Goal: Task Accomplishment & Management: Manage account settings

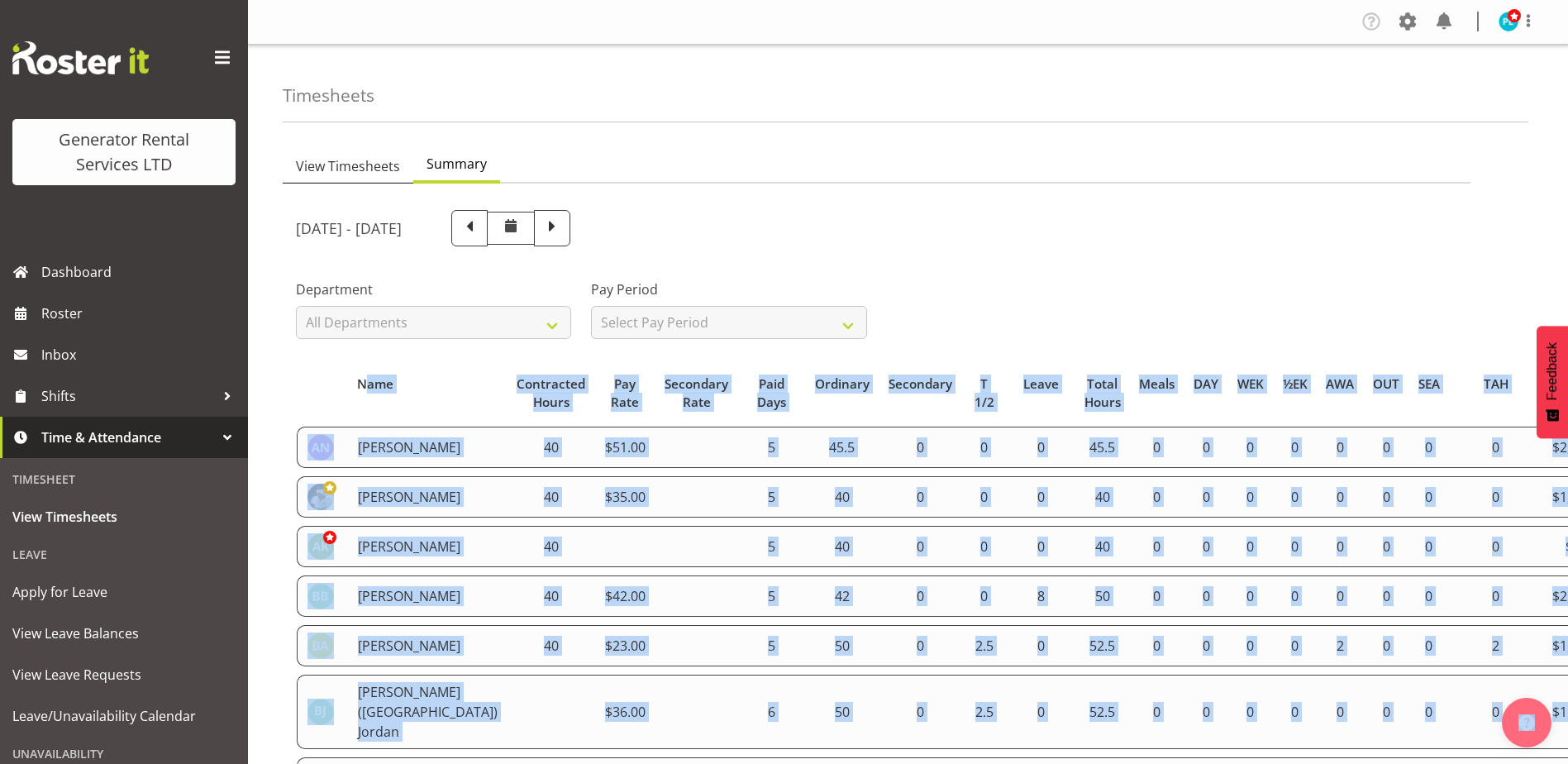
click at [341, 163] on span "View Timesheets" at bounding box center [347, 167] width 104 height 20
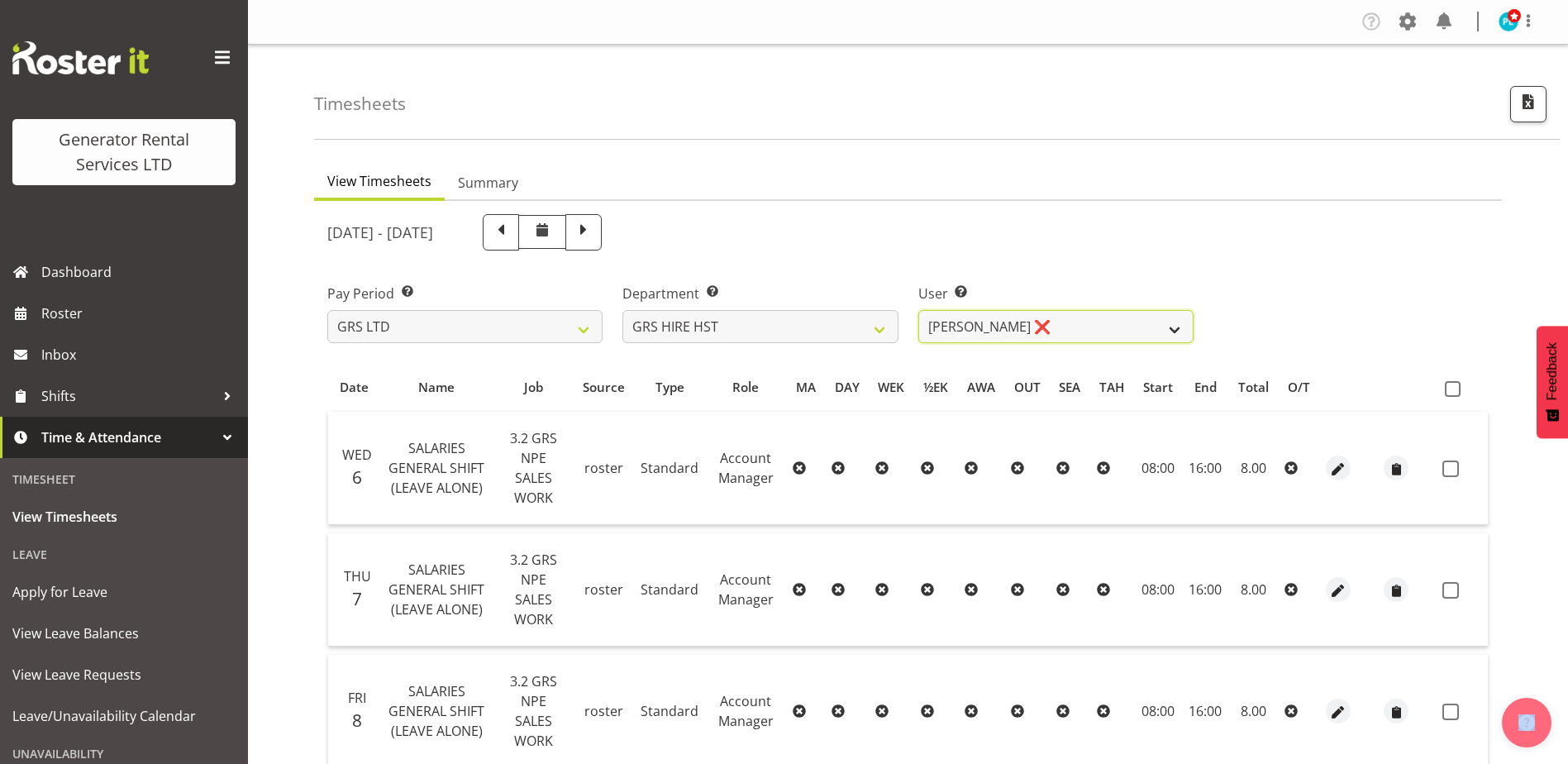
click at [1192, 332] on select "[PERSON_NAME] ❌ [PERSON_NAME] ❌ [PERSON_NAME] ❌" at bounding box center [1056, 327] width 276 height 33
click at [884, 328] on select "GRS ADMIN AKL GRS ADMIN TGA GRS ENGINEERING AKL GRS HIRE AKL GRS HIRE HST GRS H…" at bounding box center [759, 327] width 276 height 33
select select "20"
click at [622, 310] on select "GRS ADMIN AKL GRS ADMIN TGA GRS ENGINEERING AKL GRS HIRE AKL GRS HIRE HST GRS H…" at bounding box center [759, 327] width 276 height 33
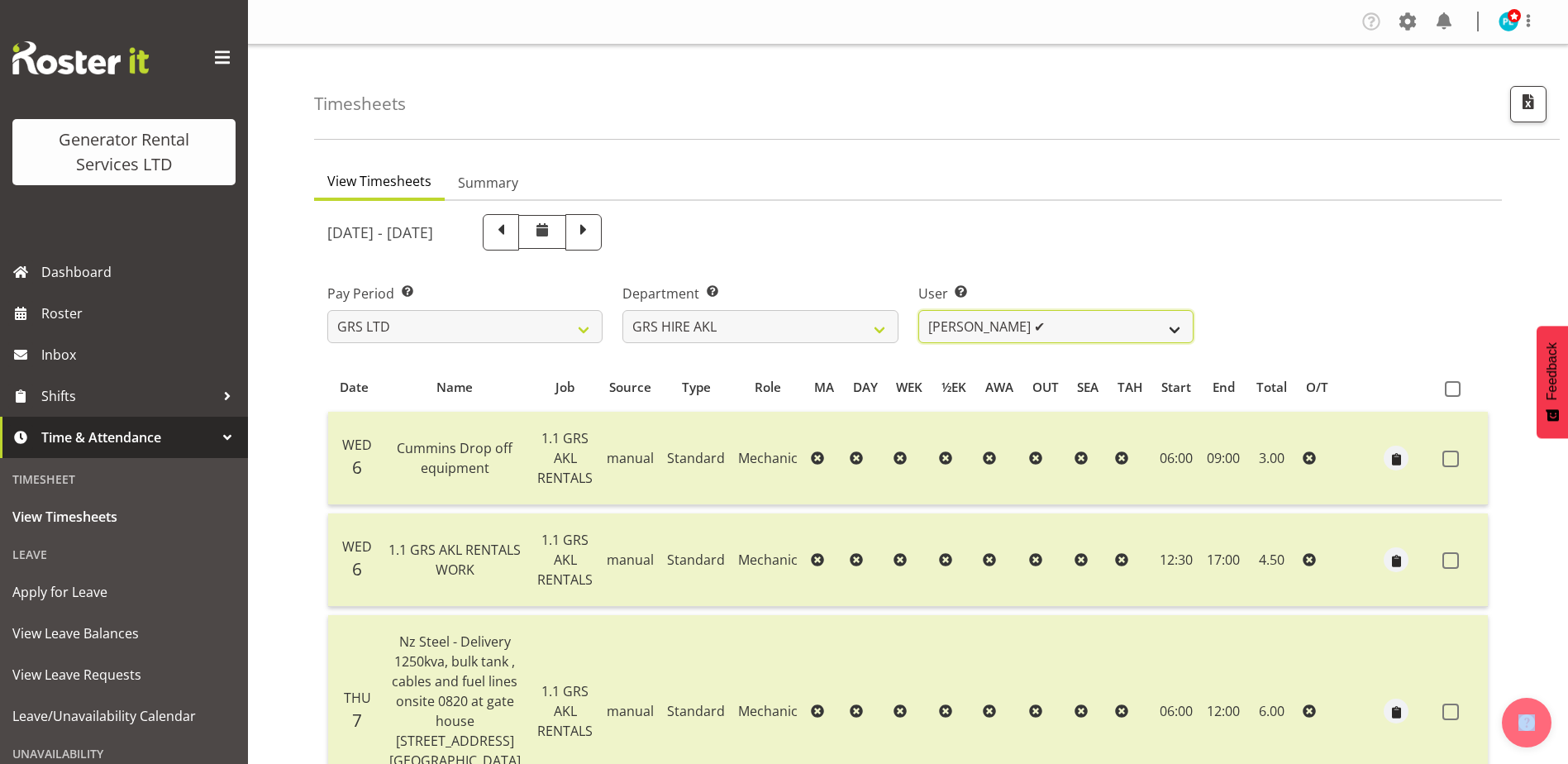
click at [1177, 332] on select "[PERSON_NAME] ✔ [PERSON_NAME] ✔ [PERSON_NAME] ([GEOGRAPHIC_DATA]) [PERSON_NAME]…" at bounding box center [1056, 327] width 276 height 33
select select "157"
click at [918, 310] on select "[PERSON_NAME] ✔ [PERSON_NAME] ✔ [PERSON_NAME] ([GEOGRAPHIC_DATA]) [PERSON_NAME]…" at bounding box center [1056, 327] width 276 height 33
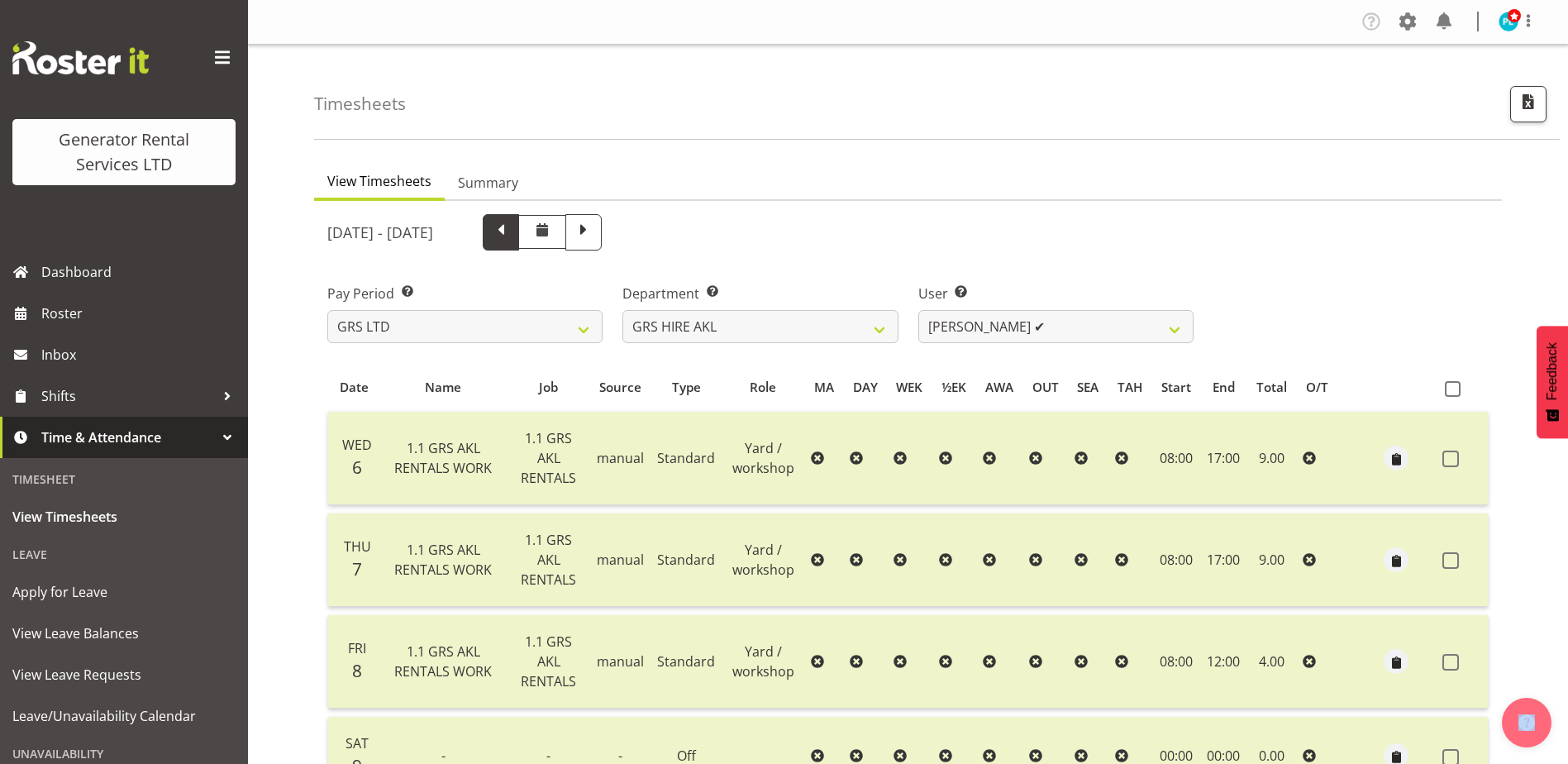
click at [511, 235] on span at bounding box center [501, 231] width 22 height 22
select select
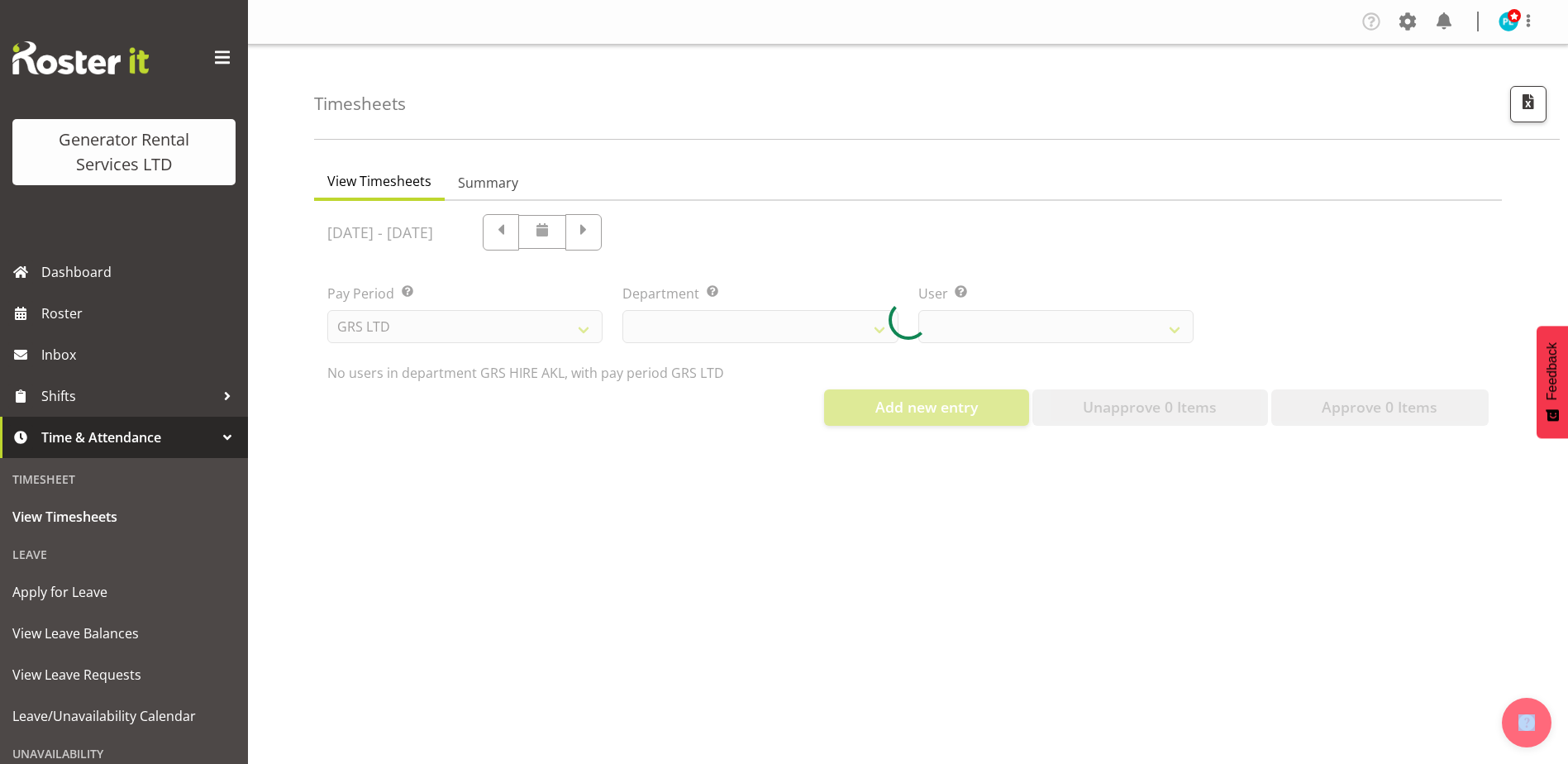
select select "20"
select select "157"
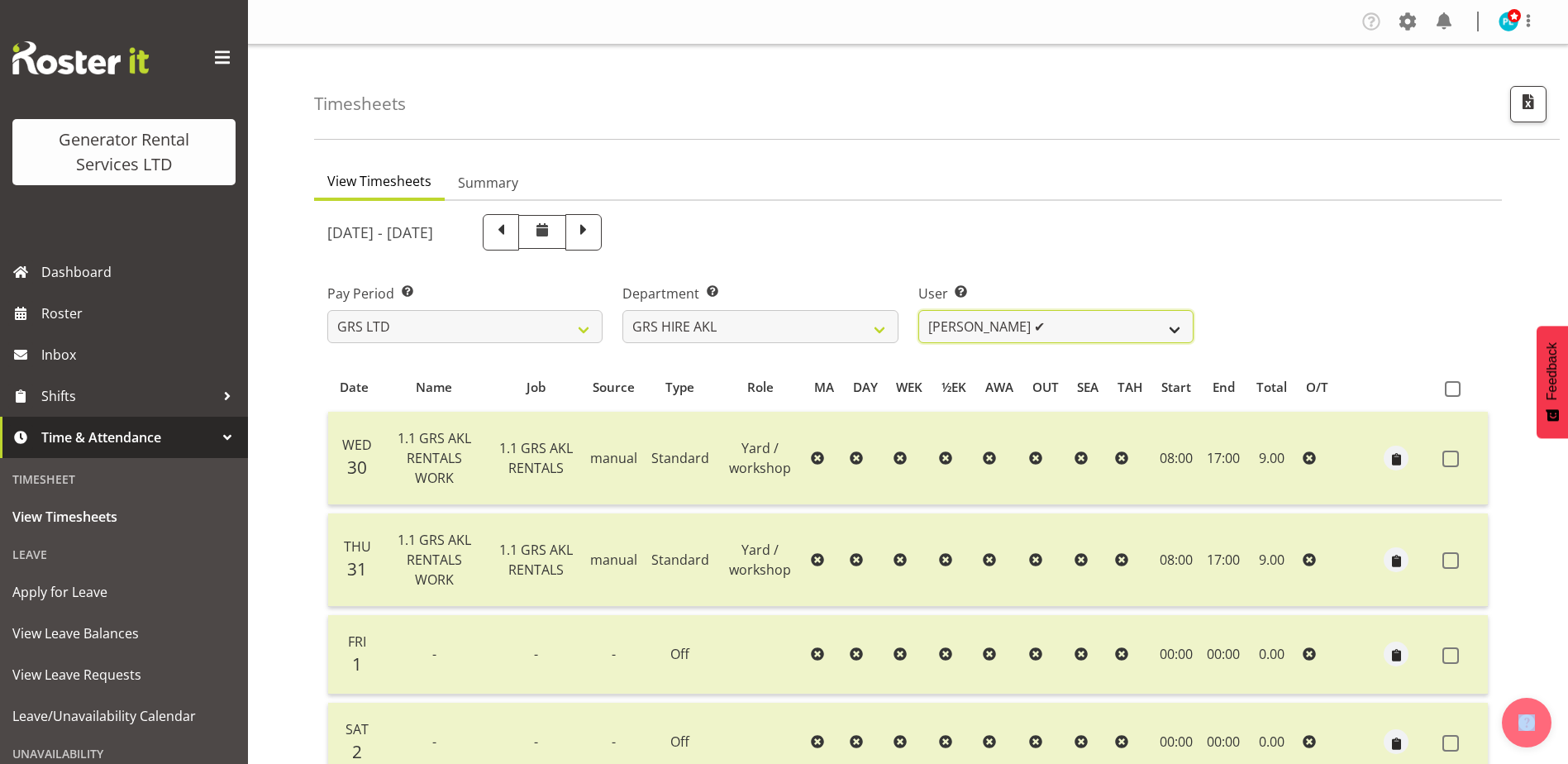
click at [1175, 327] on select "[PERSON_NAME] ✔ [PERSON_NAME] ✔ [PERSON_NAME] ([GEOGRAPHIC_DATA]) [PERSON_NAME]…" at bounding box center [1056, 327] width 276 height 33
click at [602, 242] on span at bounding box center [584, 232] width 37 height 37
select select
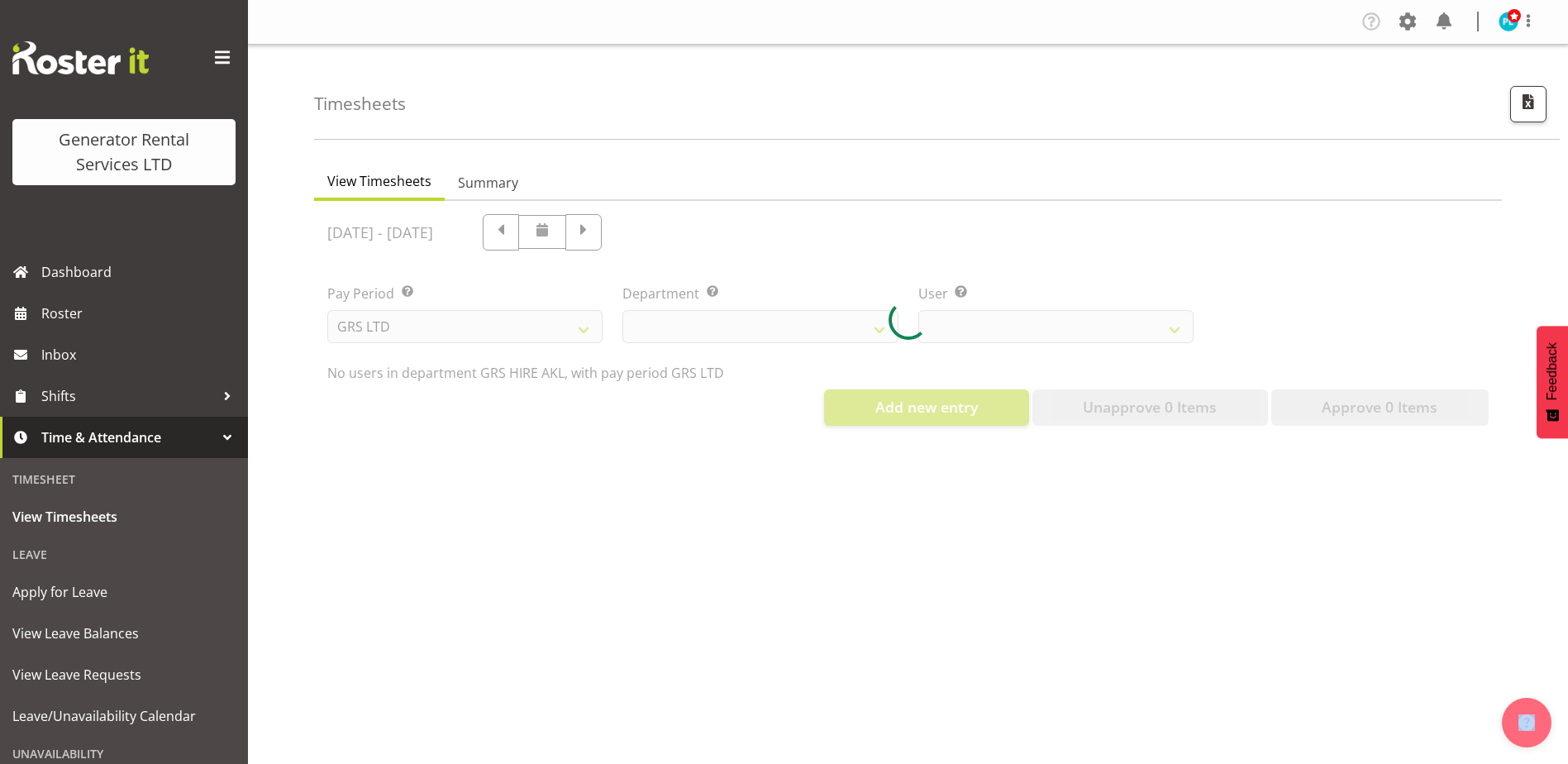
select select "20"
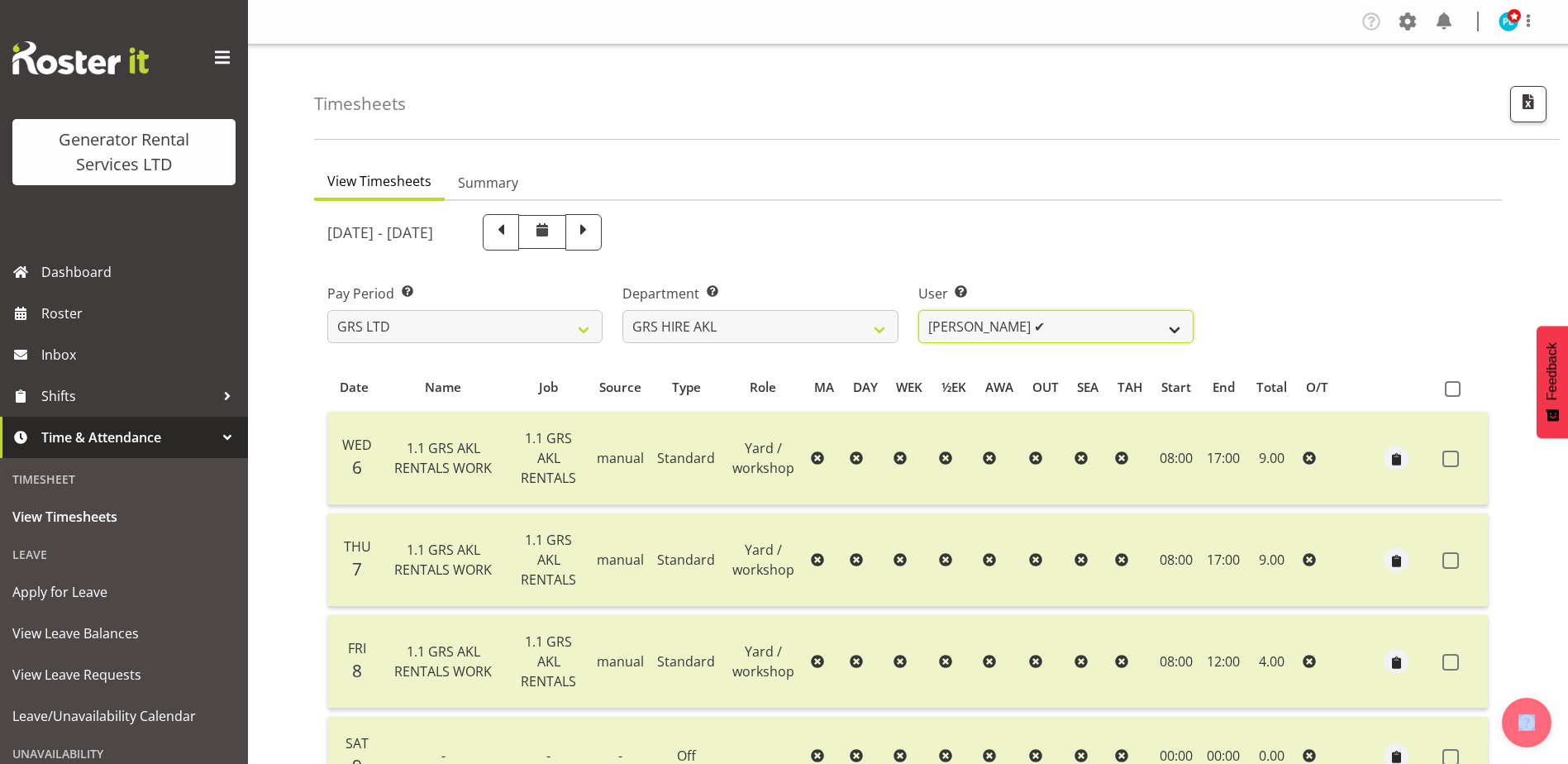
click at [1175, 332] on select "[PERSON_NAME] ✔ [PERSON_NAME] ✔ [PERSON_NAME] ([GEOGRAPHIC_DATA]) [PERSON_NAME]…" at bounding box center [1056, 327] width 276 height 33
select select "4198"
click at [918, 310] on select "[PERSON_NAME] ✔ [PERSON_NAME] ✔ [PERSON_NAME] ([GEOGRAPHIC_DATA]) [PERSON_NAME]…" at bounding box center [1056, 327] width 276 height 33
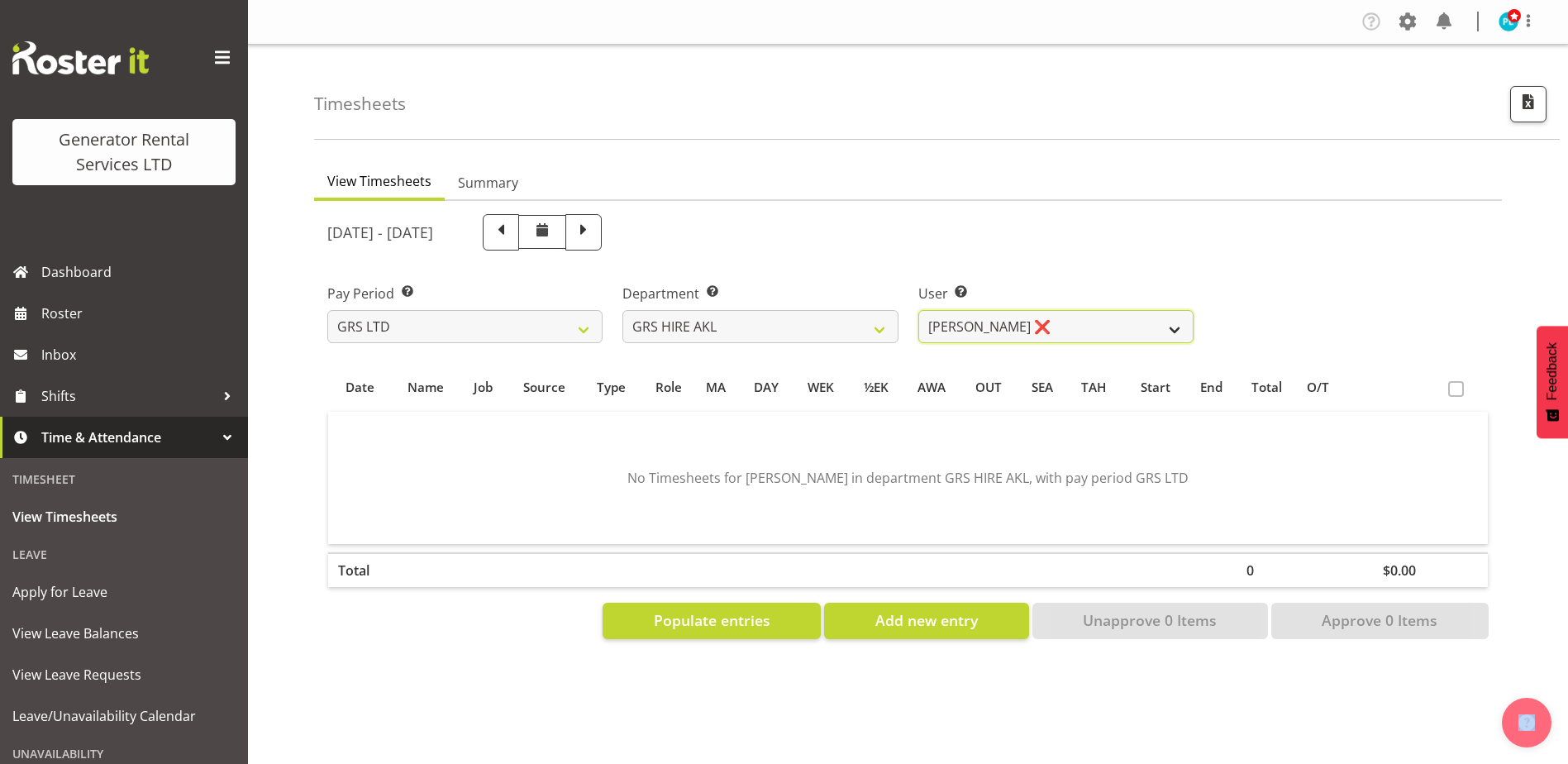
click at [1155, 331] on select "[PERSON_NAME] ✔ [PERSON_NAME] ✔ [PERSON_NAME] ([GEOGRAPHIC_DATA]) [PERSON_NAME]…" at bounding box center [1056, 327] width 276 height 33
click at [851, 332] on select "GRS ADMIN AKL GRS ADMIN TGA GRS ENGINEERING AKL GRS HIRE AKL GRS HIRE HST GRS H…" at bounding box center [759, 327] width 276 height 33
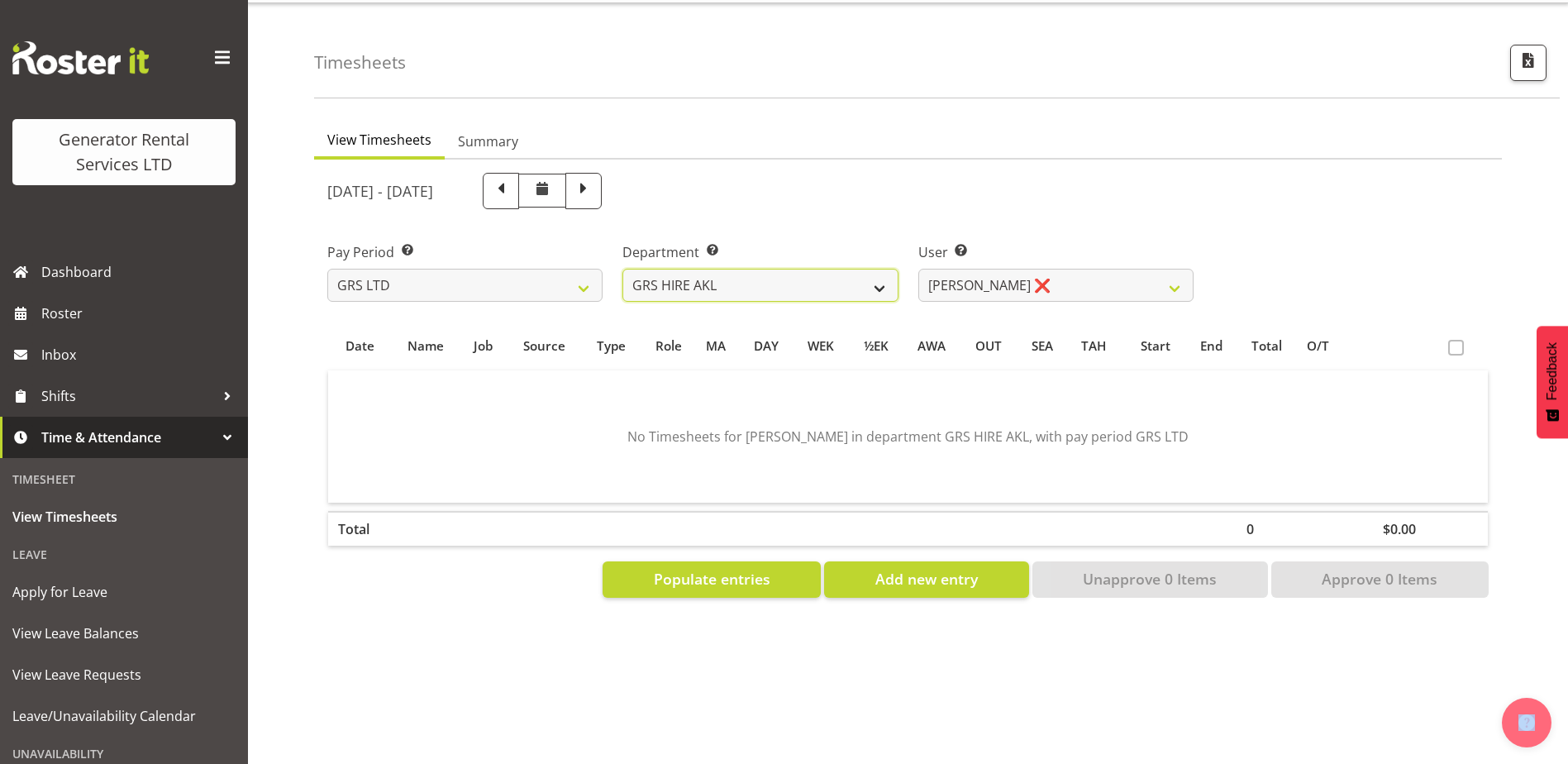
scroll to position [62, 0]
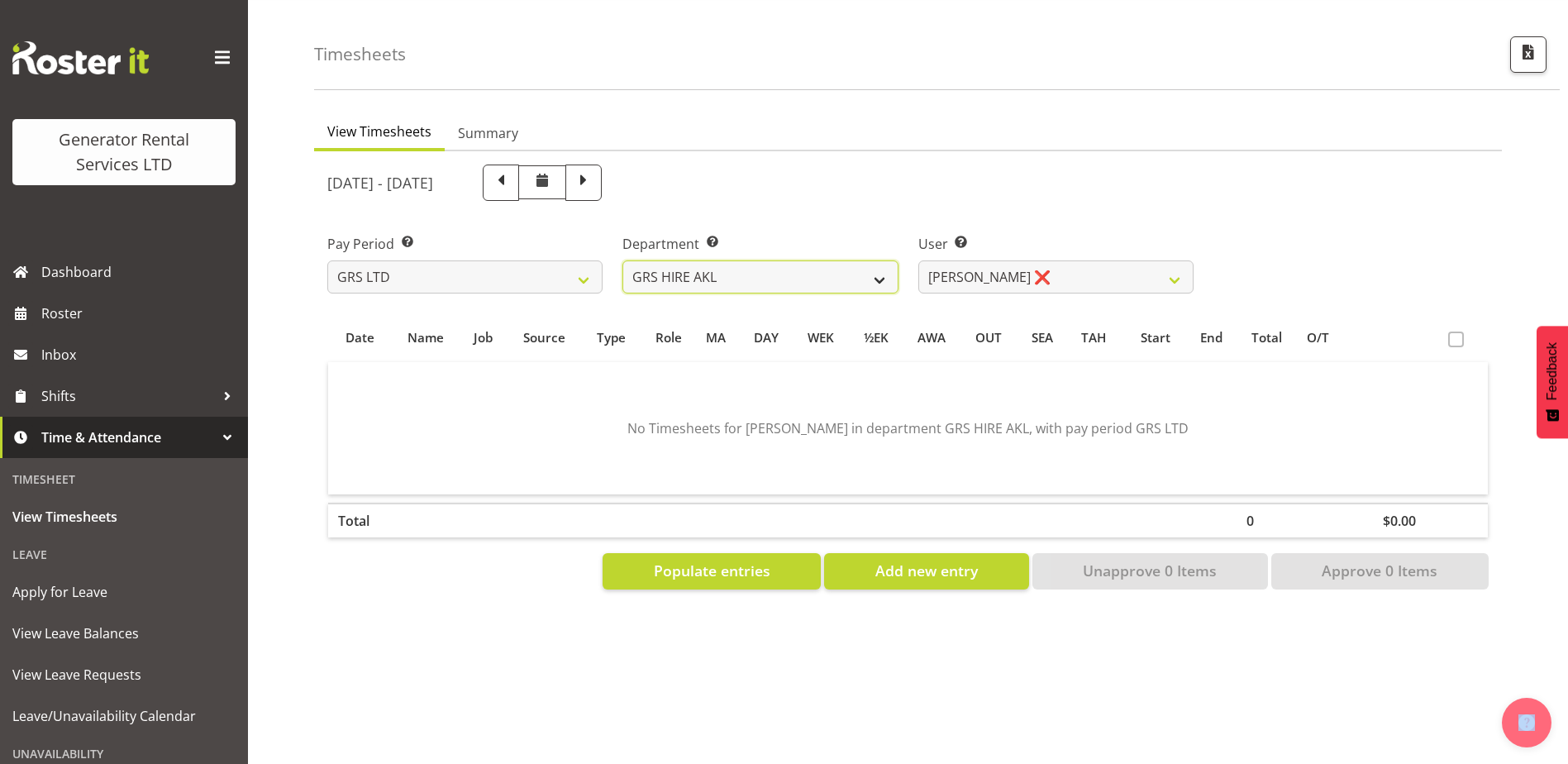
click at [872, 261] on select "GRS ADMIN AKL GRS ADMIN TGA GRS ENGINEERING AKL GRS HIRE AKL GRS HIRE HST GRS H…" at bounding box center [759, 277] width 276 height 33
click at [622, 261] on select "GRS ADMIN AKL GRS ADMIN TGA GRS ENGINEERING AKL GRS HIRE AKL GRS HIRE HST GRS H…" at bounding box center [759, 277] width 276 height 33
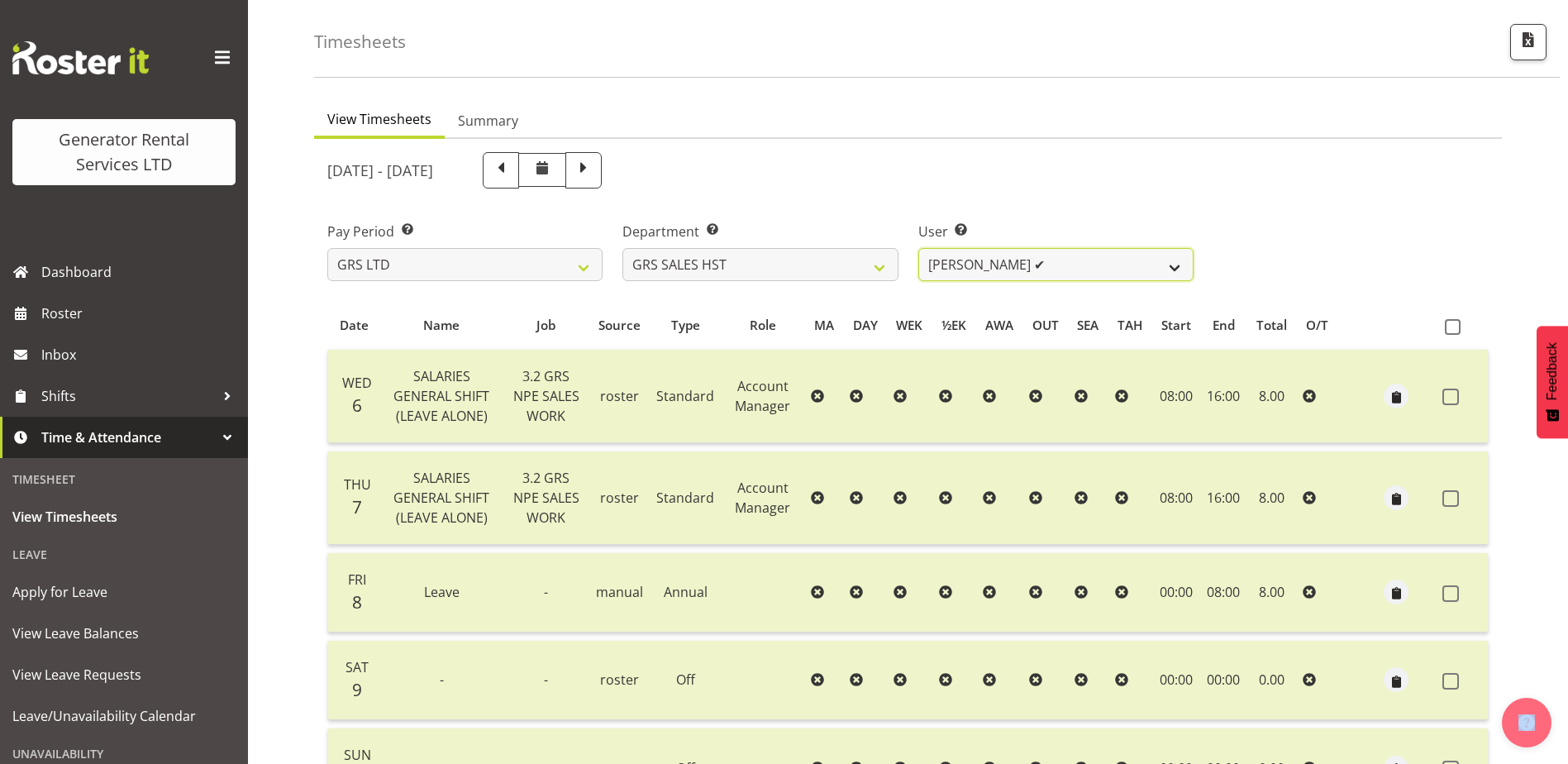
click at [1167, 267] on select "[PERSON_NAME] ✔" at bounding box center [1056, 265] width 276 height 33
click at [860, 275] on select "GRS ADMIN AKL GRS ADMIN TGA GRS ENGINEERING AKL GRS HIRE AKL GRS HIRE HST GRS H…" at bounding box center [759, 265] width 276 height 33
click at [622, 248] on select "GRS ADMIN AKL GRS ADMIN TGA GRS ENGINEERING AKL GRS HIRE AKL GRS HIRE HST GRS H…" at bounding box center [759, 265] width 276 height 33
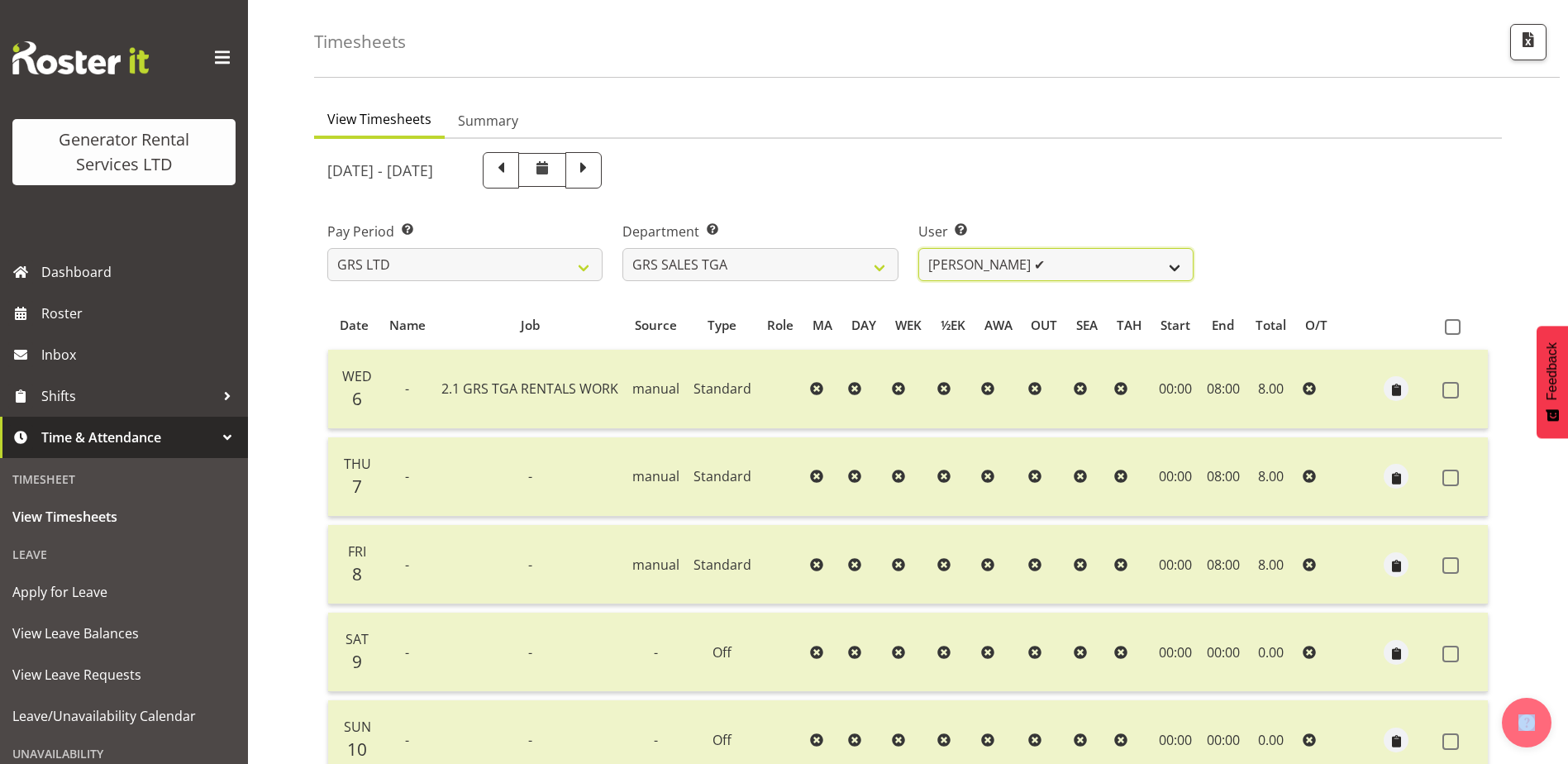
click at [1167, 271] on select "[PERSON_NAME] ✔" at bounding box center [1056, 265] width 276 height 33
click at [824, 257] on select "GRS ADMIN AKL GRS ADMIN TGA GRS ENGINEERING AKL GRS HIRE AKL GRS HIRE HST GRS H…" at bounding box center [759, 265] width 276 height 33
click at [622, 248] on select "GRS ADMIN AKL GRS ADMIN TGA GRS ENGINEERING AKL GRS HIRE AKL GRS HIRE HST GRS H…" at bounding box center [759, 265] width 276 height 33
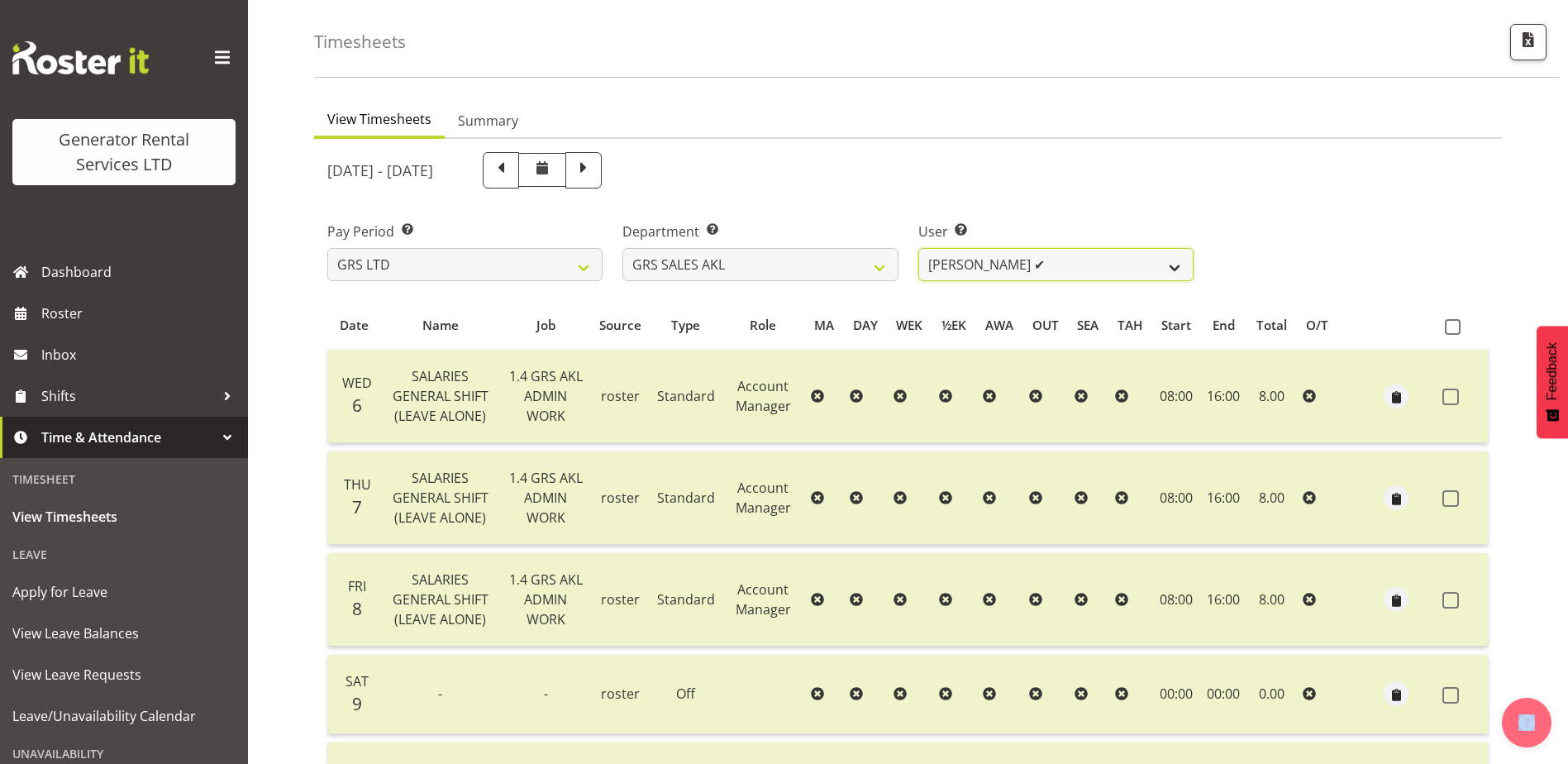
click at [1171, 267] on select "[PERSON_NAME] ✔ [PERSON_NAME] ✔ [PERSON_NAME] ✔ [PERSON_NAME] ✔ [PERSON_NAME] ❌" at bounding box center [1056, 265] width 276 height 33
click at [867, 264] on select "GRS ADMIN AKL GRS ADMIN TGA GRS ENGINEERING AKL GRS HIRE AKL GRS HIRE HST GRS H…" at bounding box center [759, 265] width 276 height 33
click at [622, 248] on select "GRS ADMIN AKL GRS ADMIN TGA GRS ENGINEERING AKL GRS HIRE AKL GRS HIRE HST GRS H…" at bounding box center [759, 265] width 276 height 33
click at [1158, 267] on select "[PERSON_NAME] ✔ [PERSON_NAME] ✔ [PERSON_NAME] ✔ [PERSON_NAME] ✔ [PERSON_NAME] ✔" at bounding box center [1056, 265] width 276 height 33
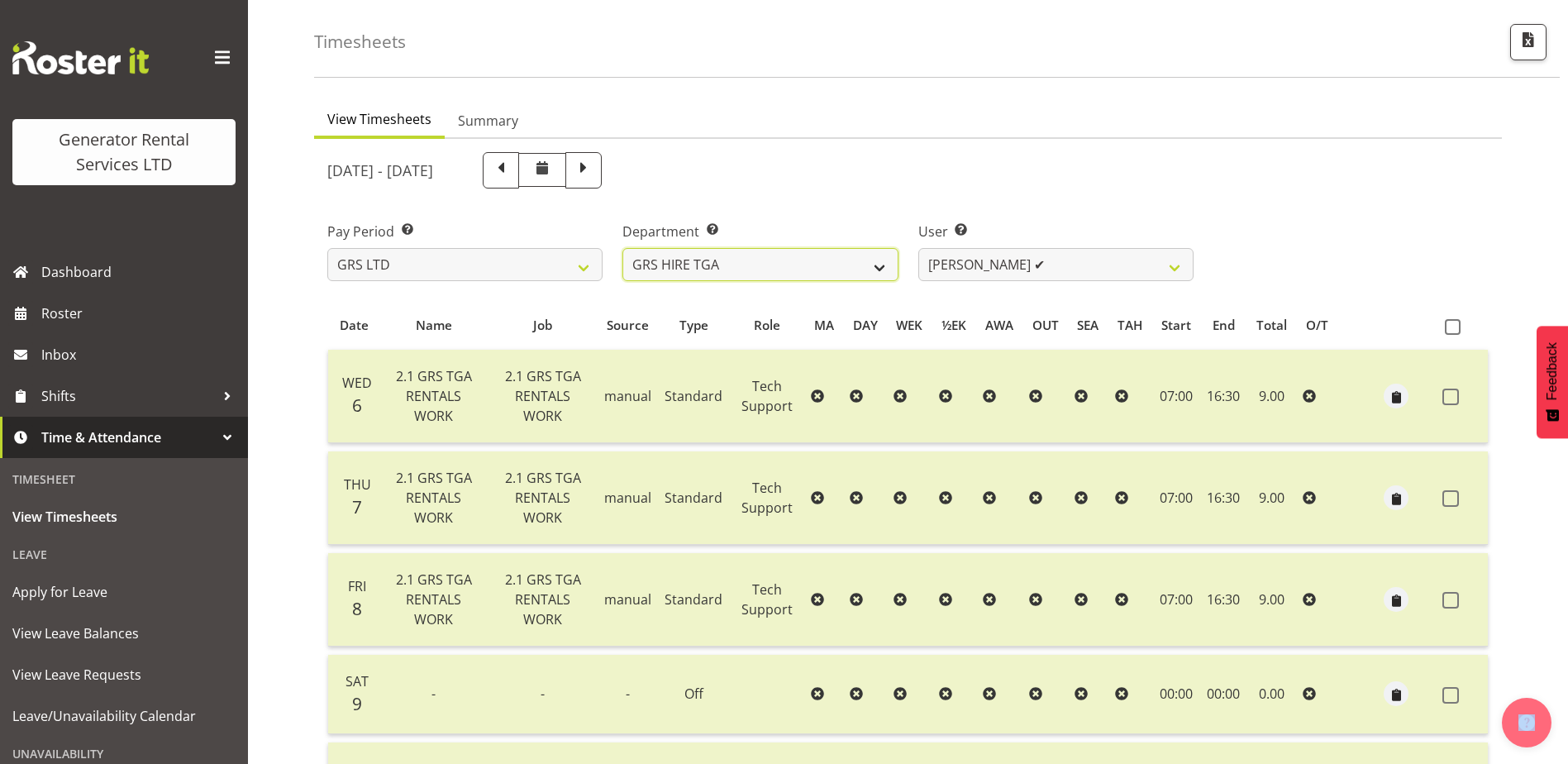
click at [822, 266] on select "GRS ADMIN AKL GRS ADMIN TGA GRS ENGINEERING AKL GRS HIRE AKL GRS HIRE HST GRS H…" at bounding box center [759, 265] width 276 height 33
click at [622, 248] on select "GRS ADMIN AKL GRS ADMIN TGA GRS ENGINEERING AKL GRS HIRE AKL GRS HIRE HST GRS H…" at bounding box center [759, 265] width 276 height 33
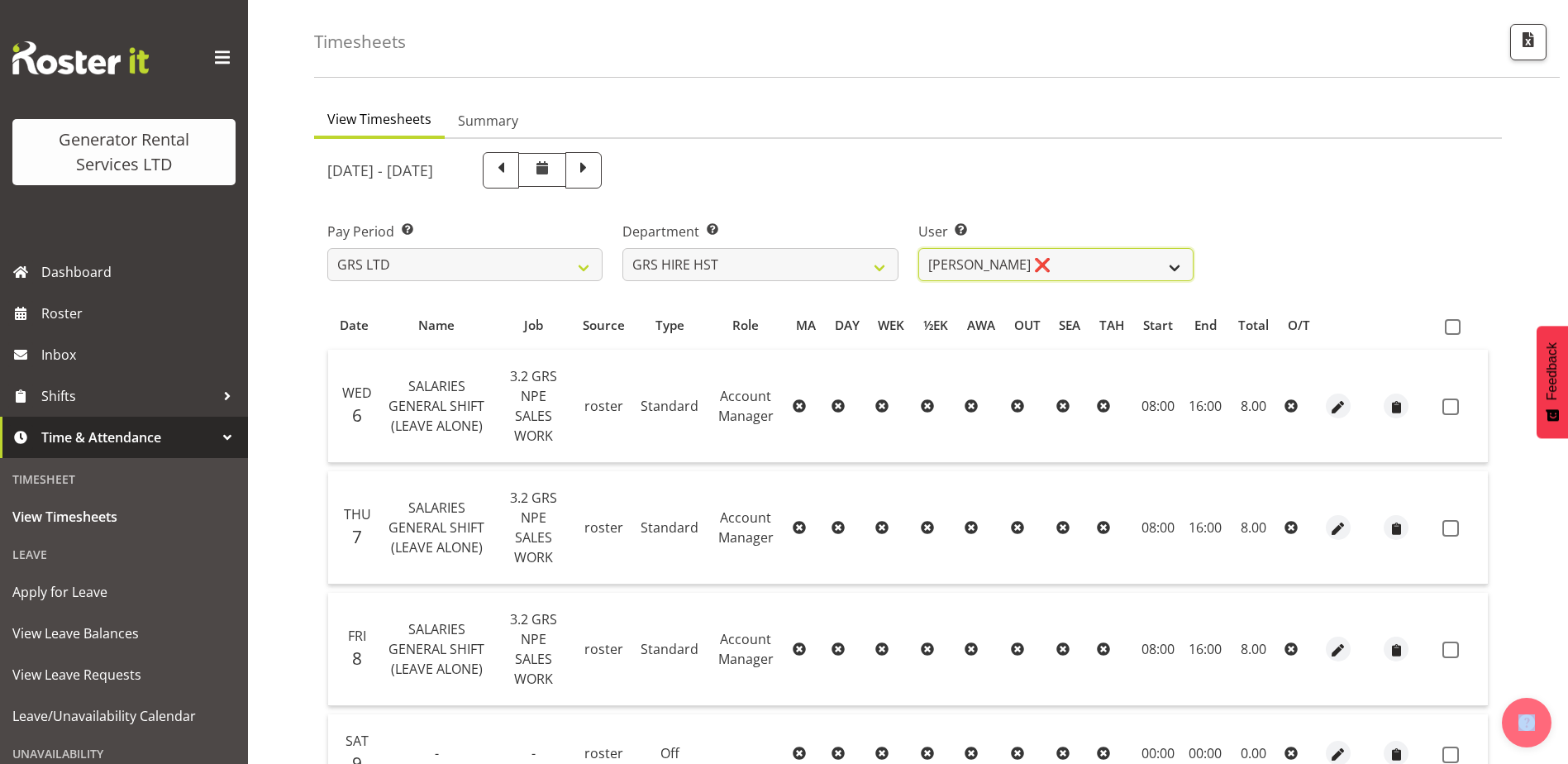
click at [1177, 277] on select "[PERSON_NAME] ❌ [PERSON_NAME] ✔ [PERSON_NAME] ✔" at bounding box center [1056, 265] width 276 height 33
click at [858, 266] on select "GRS ADMIN AKL GRS ADMIN TGA GRS ENGINEERING AKL GRS HIRE AKL GRS HIRE HST GRS H…" at bounding box center [759, 265] width 276 height 33
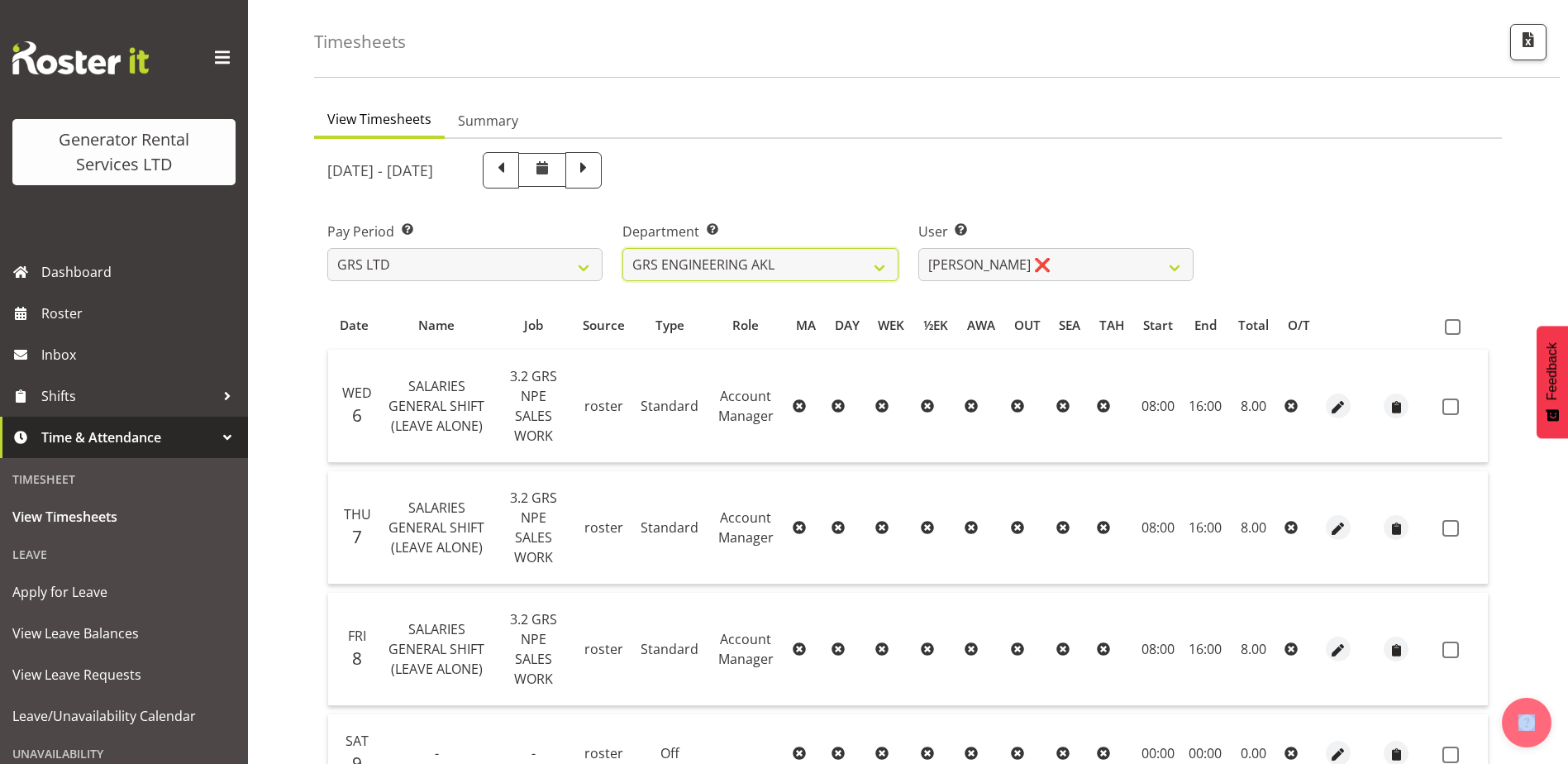
click at [622, 248] on select "GRS ADMIN AKL GRS ADMIN TGA GRS ENGINEERING AKL GRS HIRE AKL GRS HIRE HST GRS H…" at bounding box center [759, 265] width 276 height 33
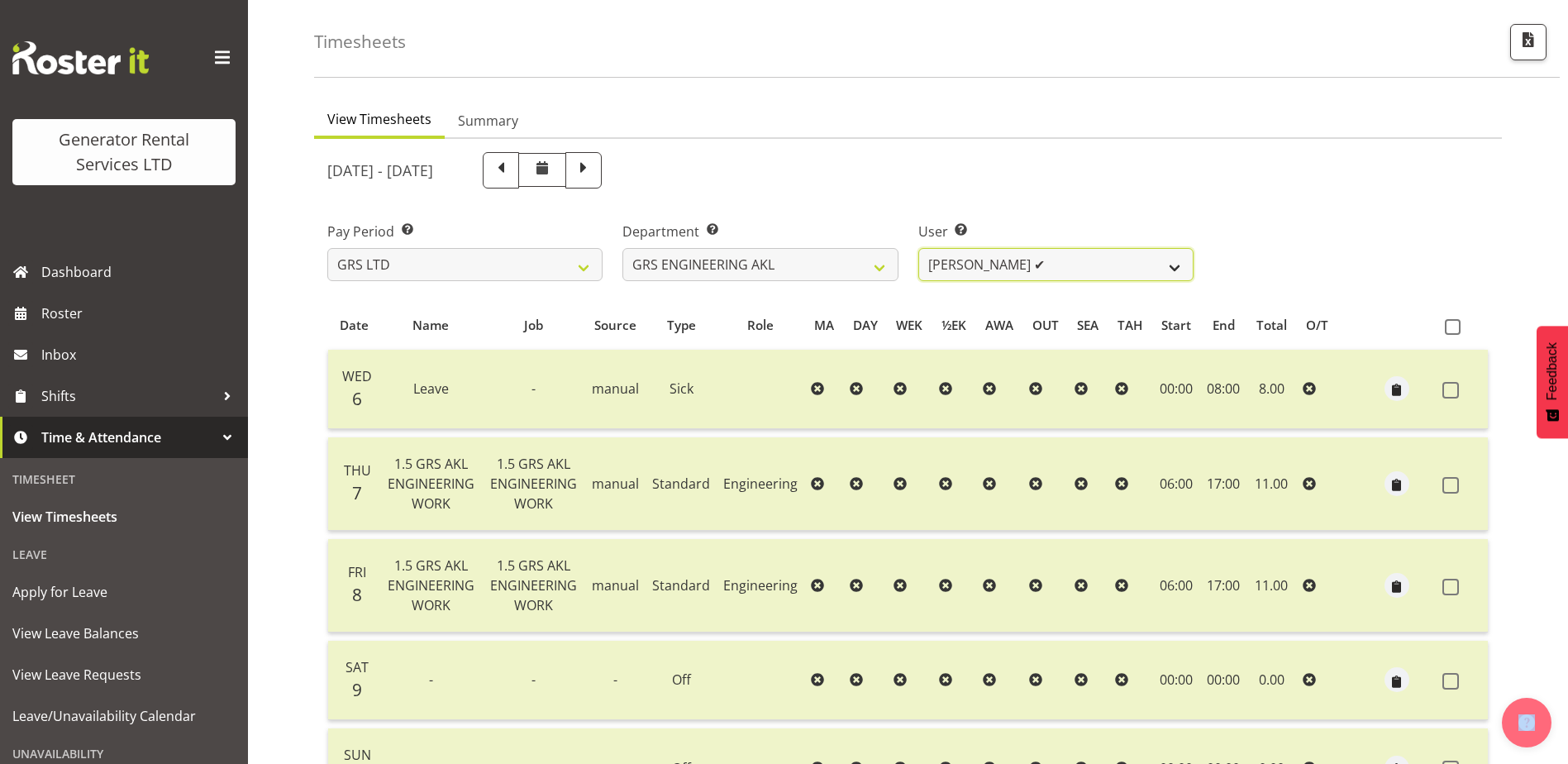
click at [1177, 270] on select "[PERSON_NAME] ✔" at bounding box center [1056, 265] width 276 height 33
click at [880, 276] on select "GRS ADMIN AKL GRS ADMIN TGA GRS ENGINEERING AKL GRS HIRE AKL GRS HIRE HST GRS H…" at bounding box center [759, 265] width 276 height 33
select select "163"
click at [622, 248] on select "GRS ADMIN AKL GRS ADMIN TGA GRS ENGINEERING AKL GRS HIRE AKL GRS HIRE HST GRS H…" at bounding box center [759, 265] width 276 height 33
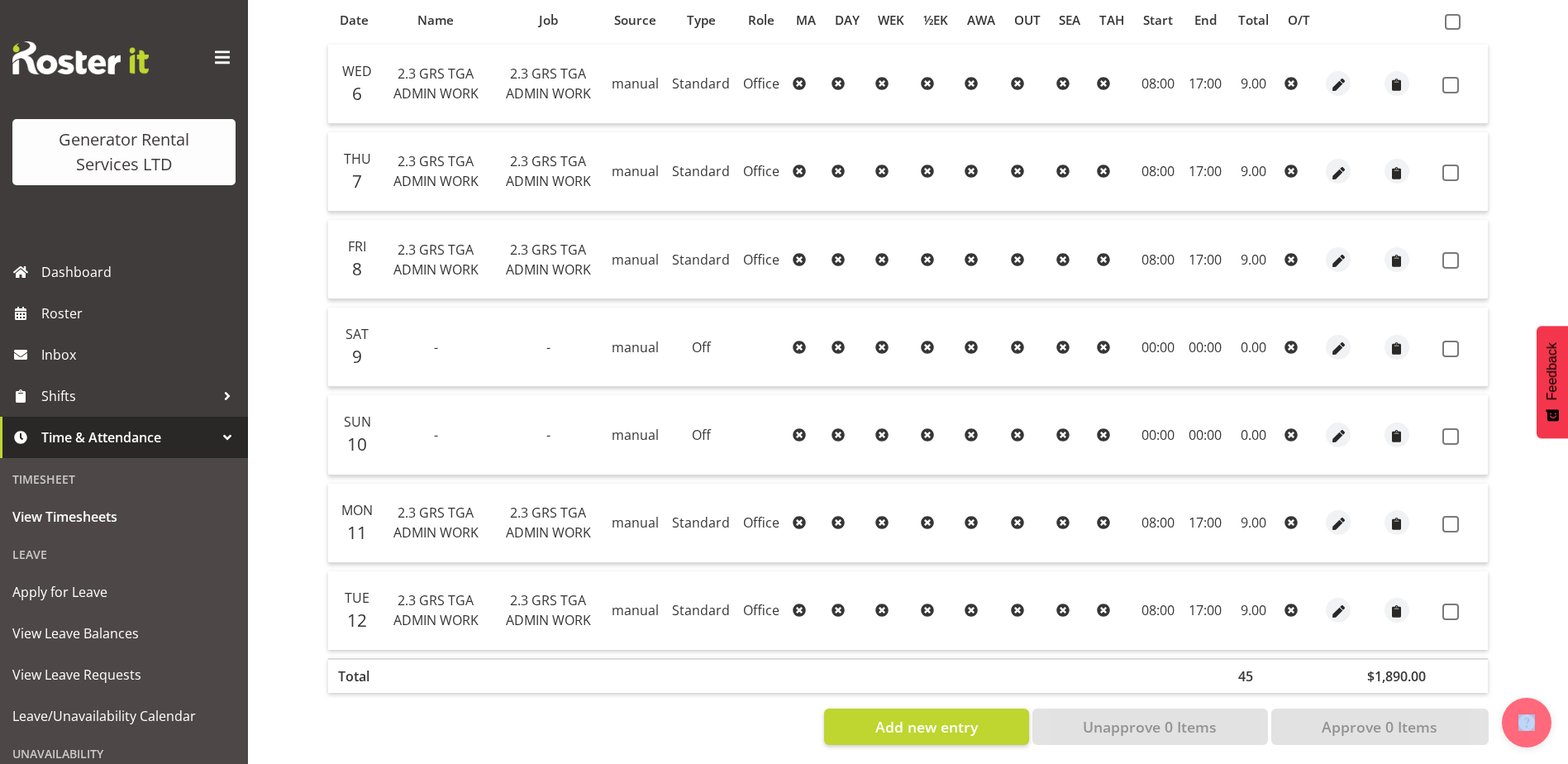
scroll to position [387, 0]
